Goal: Use online tool/utility

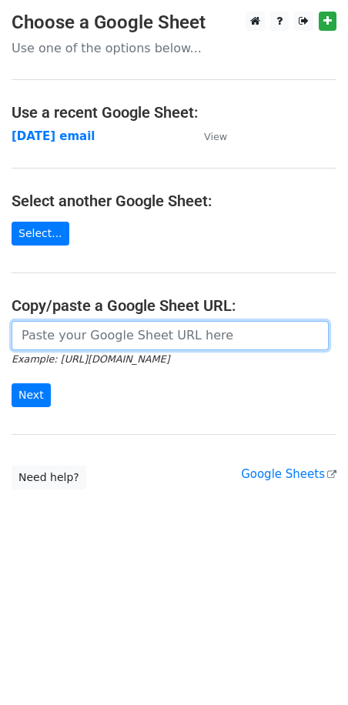
click at [152, 339] on input "url" at bounding box center [170, 335] width 317 height 29
paste input "[URL][DOMAIN_NAME]"
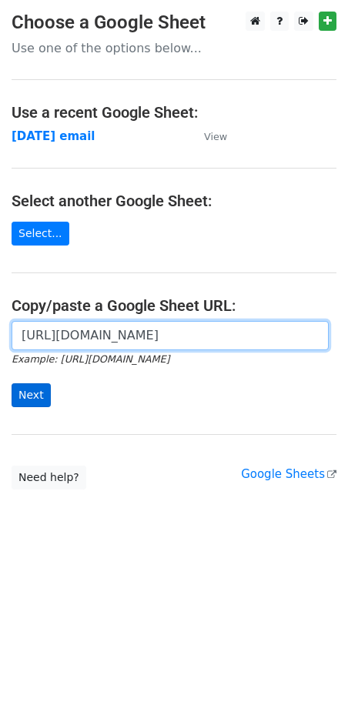
type input "[URL][DOMAIN_NAME]"
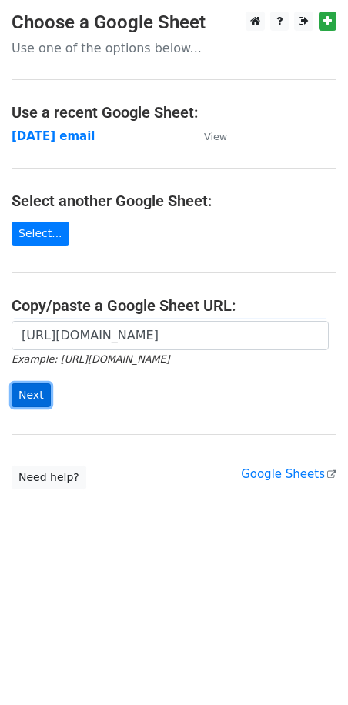
scroll to position [0, 0]
click at [42, 389] on input "Next" at bounding box center [31, 395] width 39 height 24
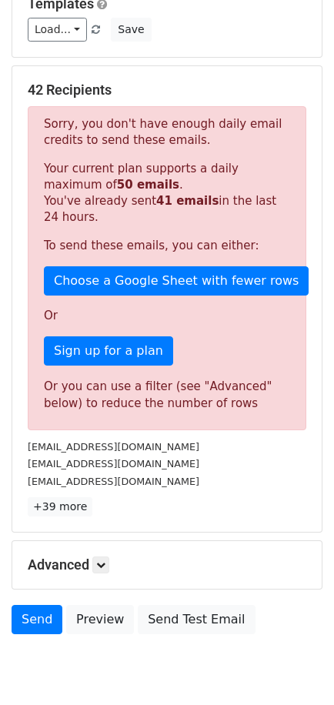
scroll to position [220, 0]
